Goal: Browse casually

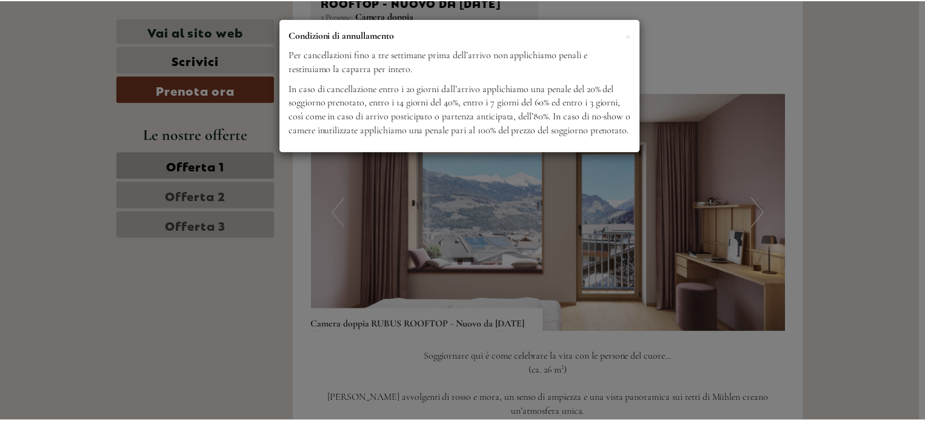
scroll to position [772, 0]
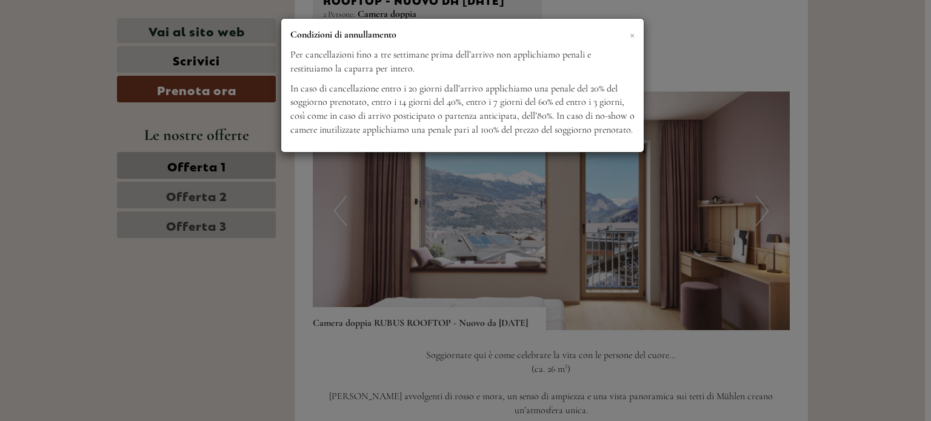
click at [631, 35] on span "×" at bounding box center [632, 34] width 5 height 15
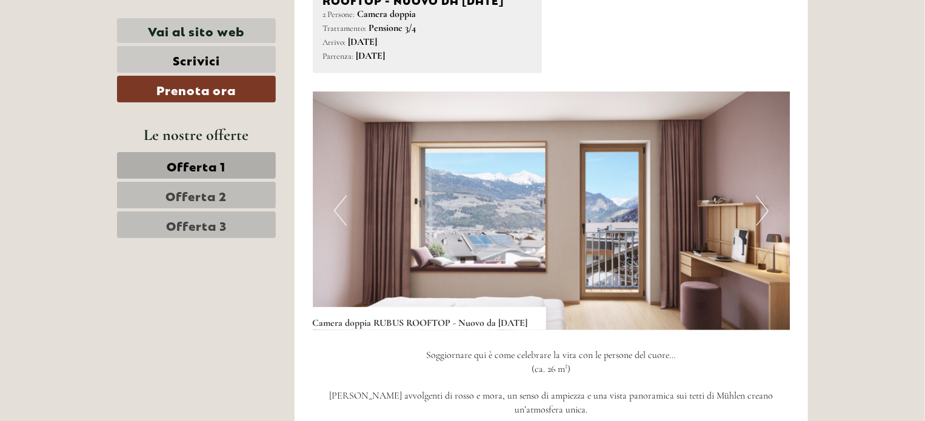
scroll to position [840, 0]
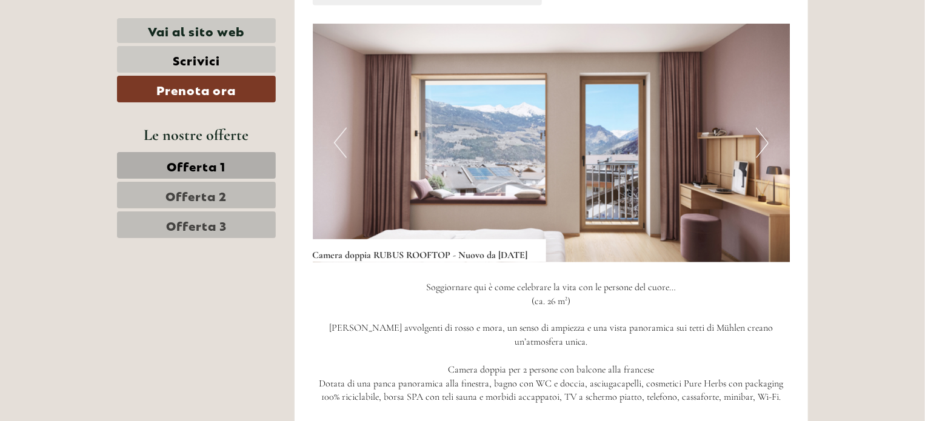
click at [774, 165] on img at bounding box center [552, 143] width 478 height 239
click at [762, 157] on button "Next" at bounding box center [762, 143] width 13 height 30
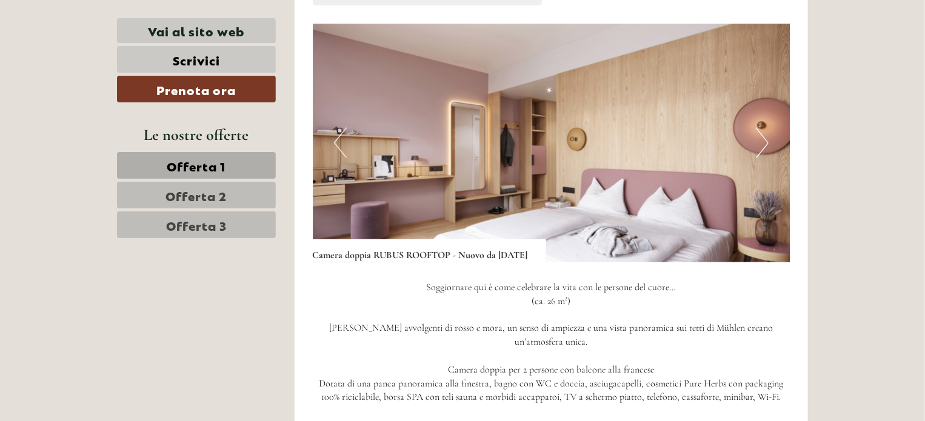
click at [762, 157] on button "Next" at bounding box center [762, 143] width 13 height 30
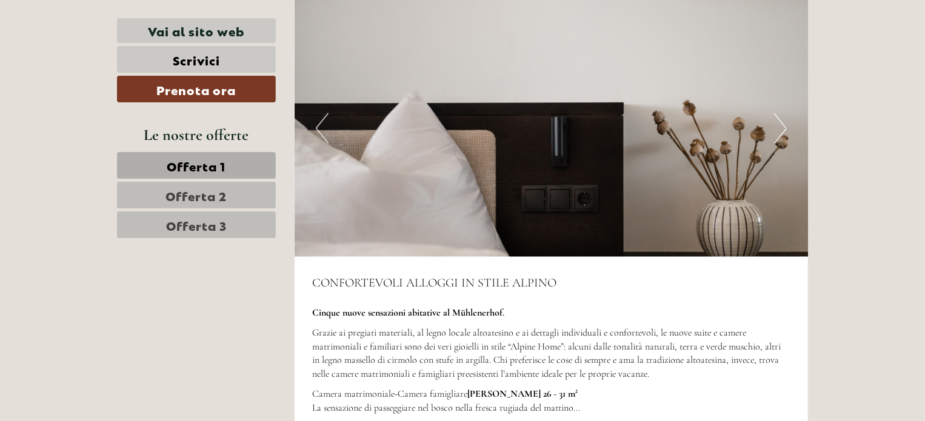
scroll to position [3253, 0]
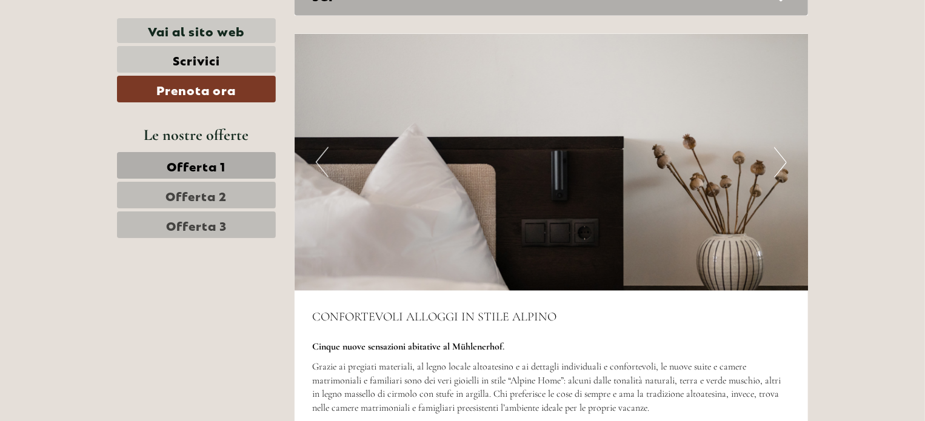
click at [782, 157] on button "Next" at bounding box center [780, 162] width 13 height 30
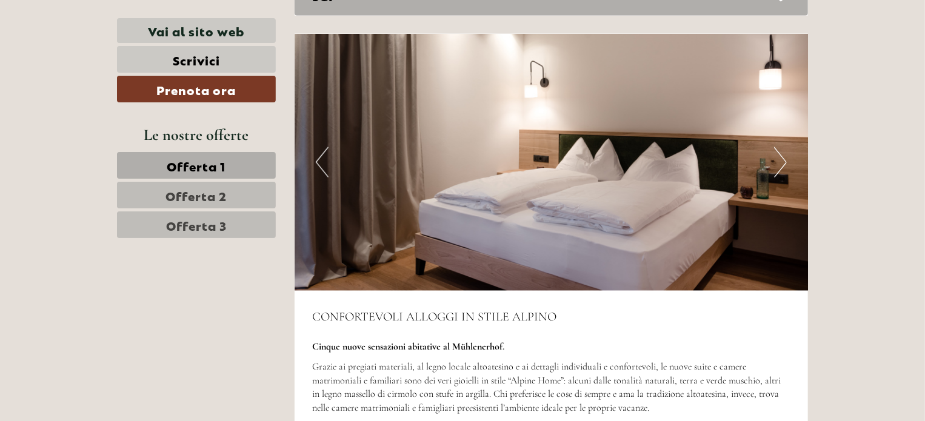
click at [782, 157] on button "Next" at bounding box center [780, 162] width 13 height 30
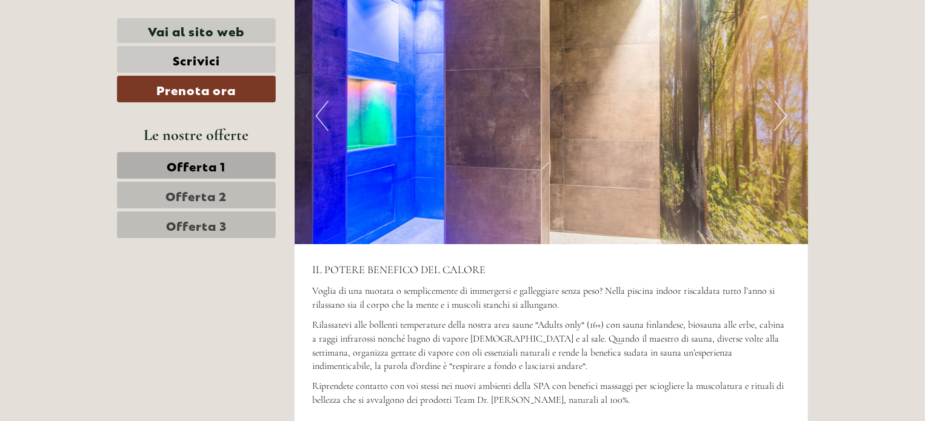
scroll to position [3988, 0]
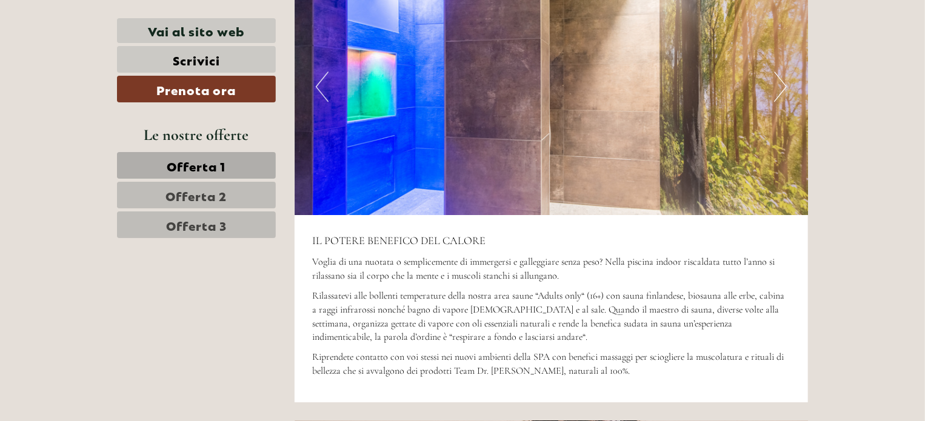
click at [779, 89] on button "Next" at bounding box center [780, 87] width 13 height 30
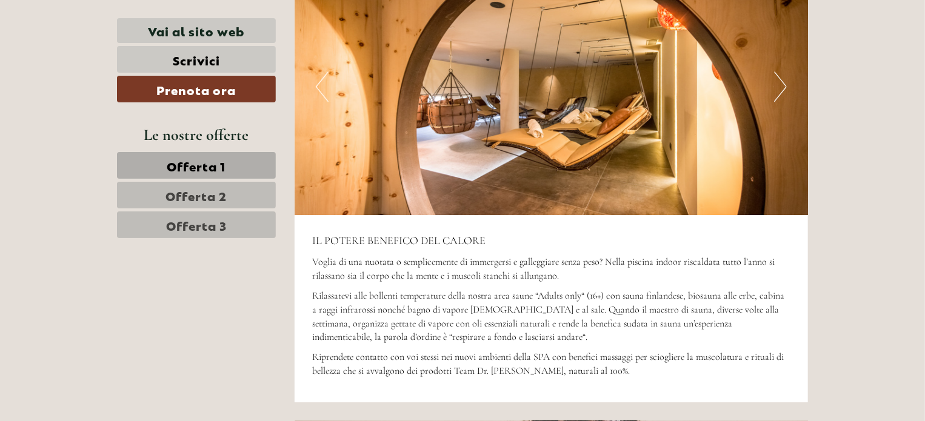
click at [779, 89] on button "Next" at bounding box center [780, 87] width 13 height 30
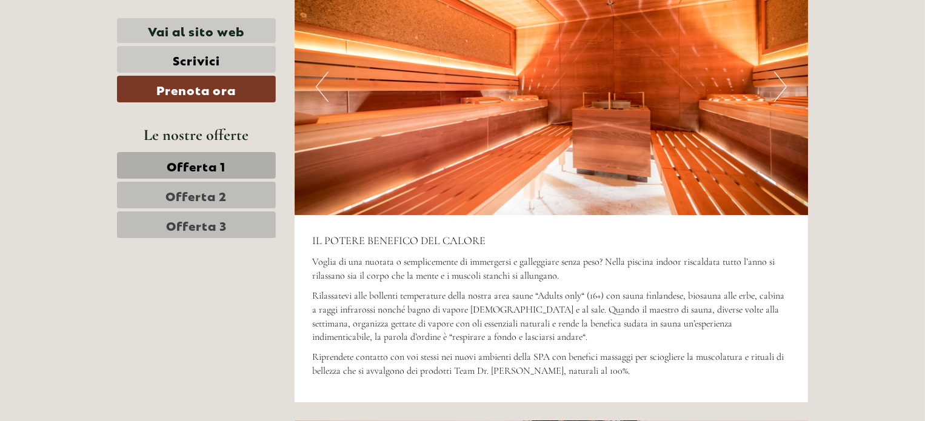
click at [779, 89] on button "Next" at bounding box center [780, 87] width 13 height 30
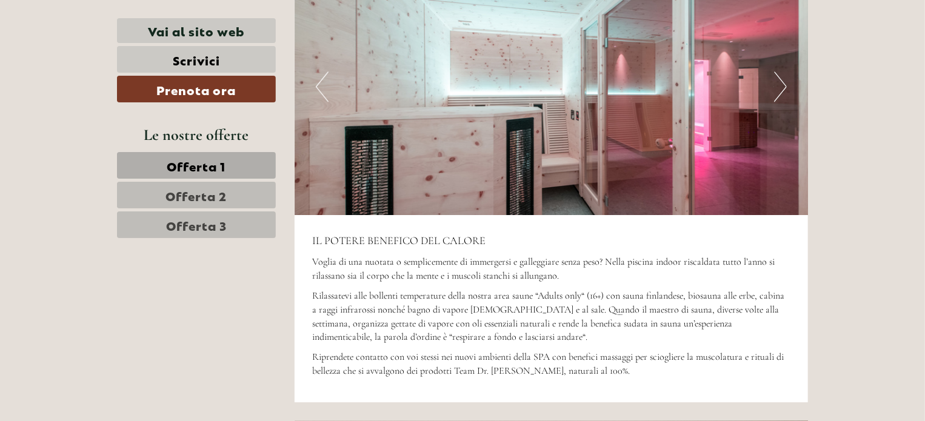
click at [779, 89] on button "Next" at bounding box center [780, 87] width 13 height 30
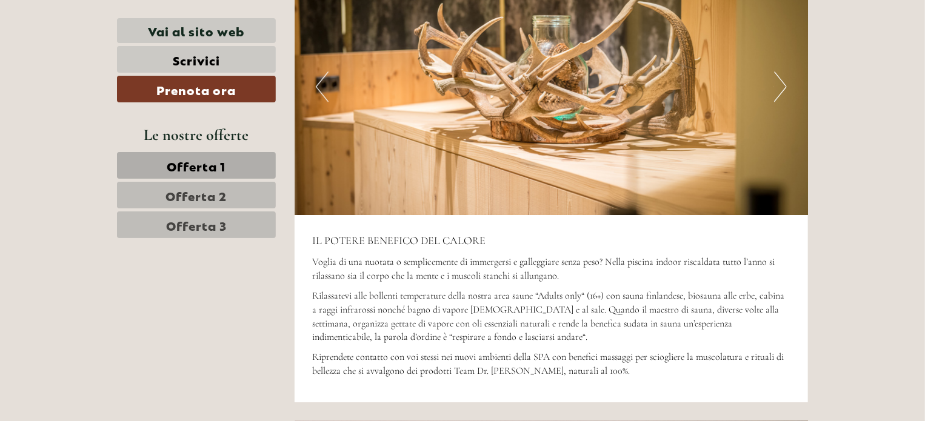
click at [779, 89] on button "Next" at bounding box center [780, 87] width 13 height 30
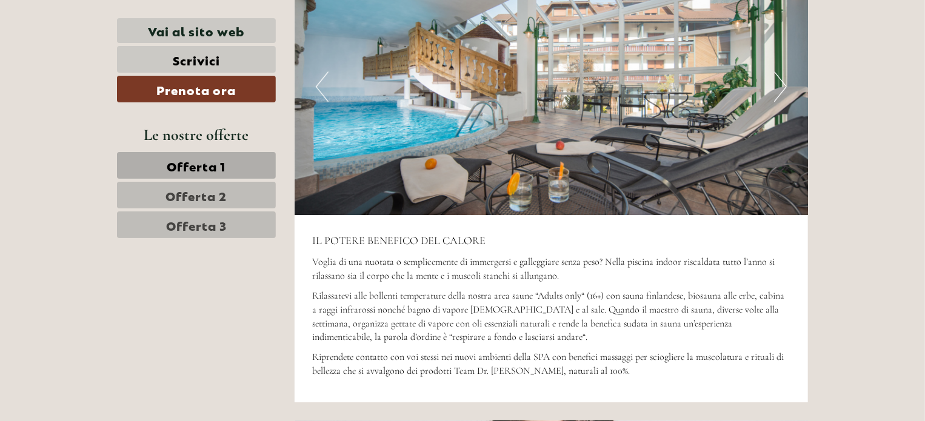
click at [779, 89] on button "Next" at bounding box center [780, 87] width 13 height 30
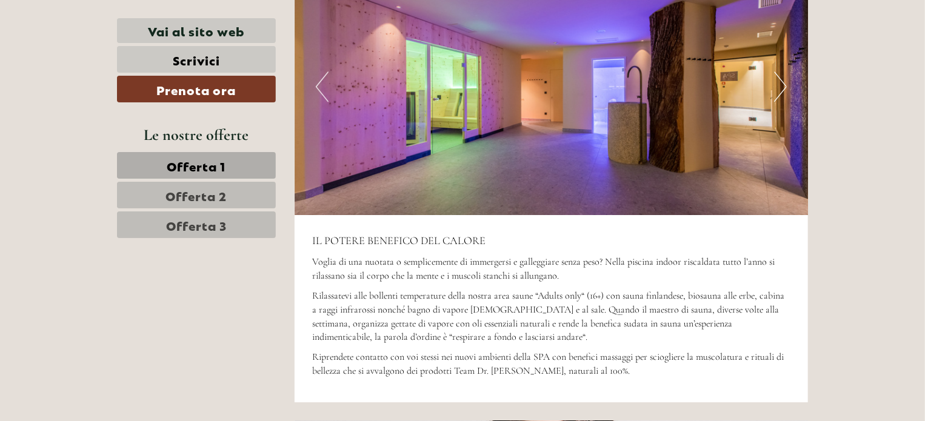
click at [779, 89] on button "Next" at bounding box center [780, 87] width 13 height 30
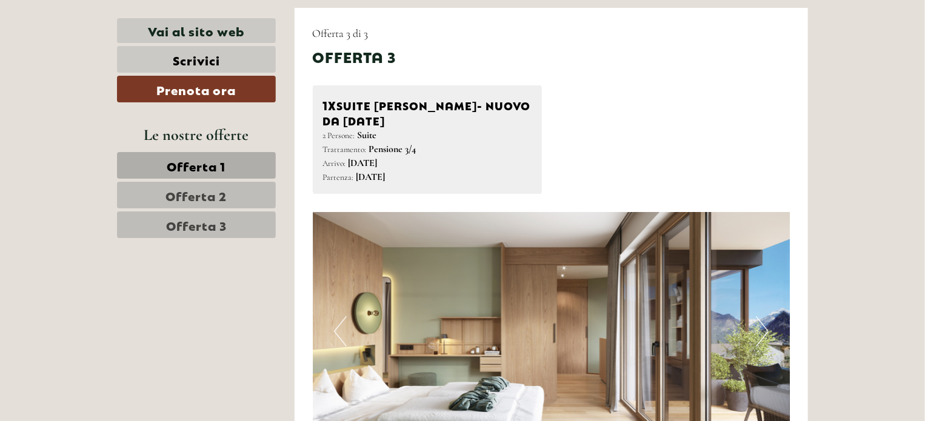
scroll to position [2377, 0]
